Goal: Transaction & Acquisition: Purchase product/service

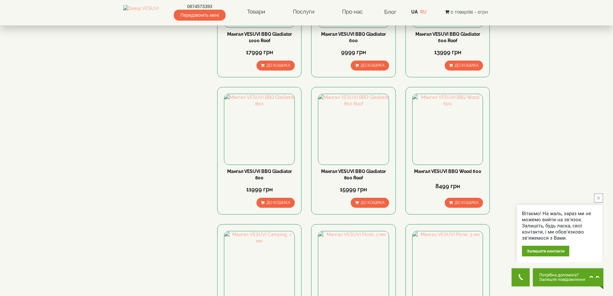
scroll to position [714, 0]
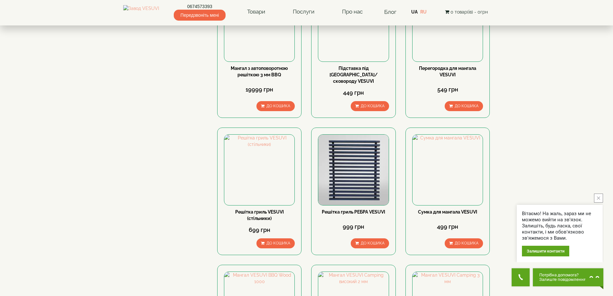
scroll to position [707, 0]
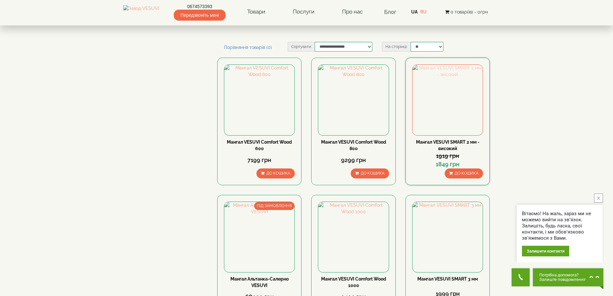
scroll to position [319, 0]
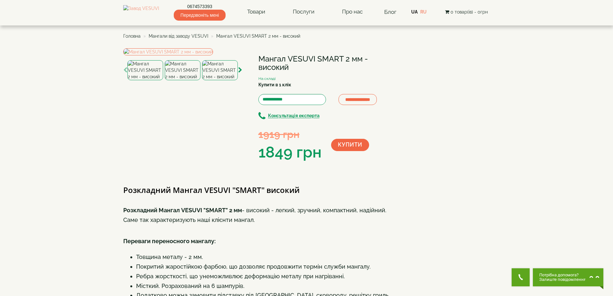
click at [180, 80] on img at bounding box center [183, 70] width 36 height 20
click at [221, 80] on img at bounding box center [220, 70] width 36 height 20
click at [134, 80] on img at bounding box center [146, 70] width 36 height 20
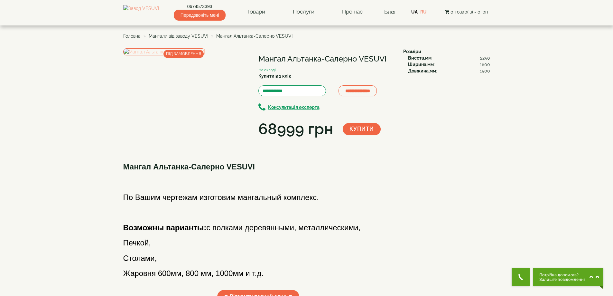
click at [199, 55] on img at bounding box center [164, 51] width 82 height 7
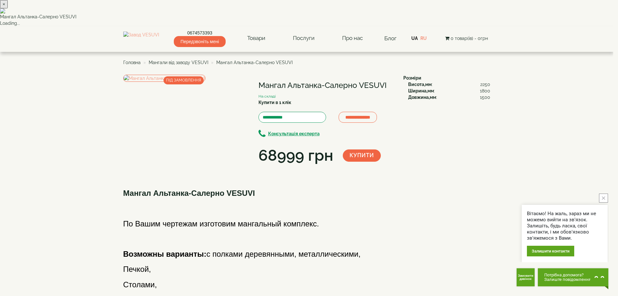
click at [440, 26] on div "× Мангал Альтанка-Салерно VESUVI Loading..." at bounding box center [306, 13] width 613 height 26
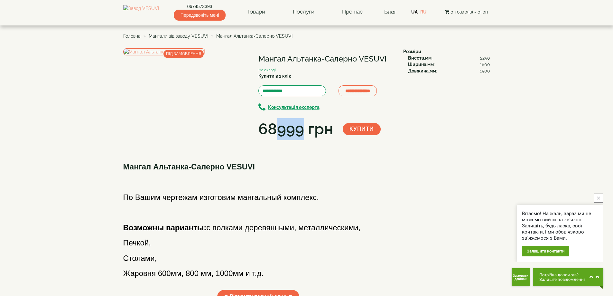
drag, startPoint x: 275, startPoint y: 128, endPoint x: 300, endPoint y: 138, distance: 27.0
click at [300, 138] on div "68999 грн" at bounding box center [296, 129] width 75 height 22
